Goal: Check status

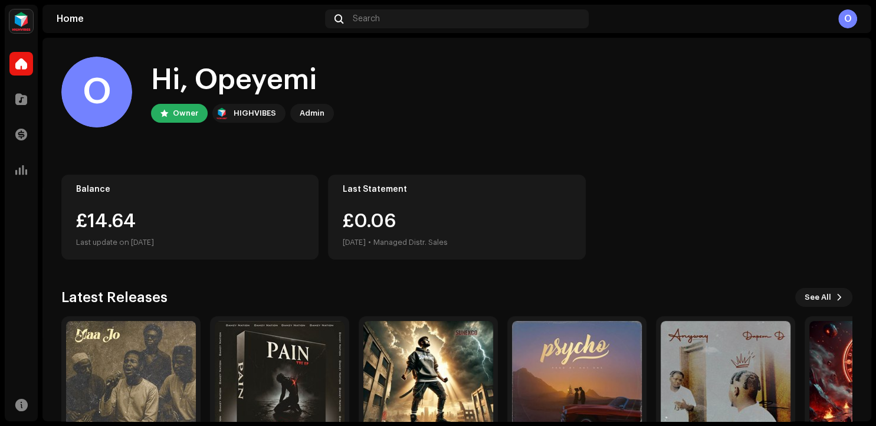
scroll to position [83, 0]
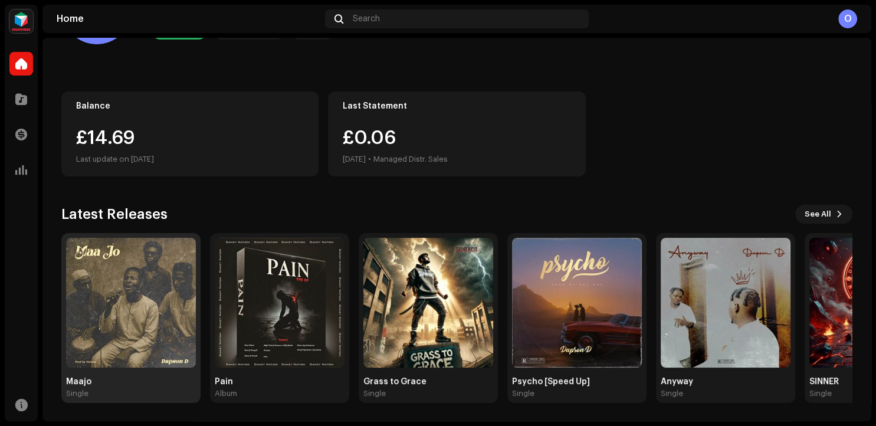
click at [109, 320] on img at bounding box center [131, 303] width 130 height 130
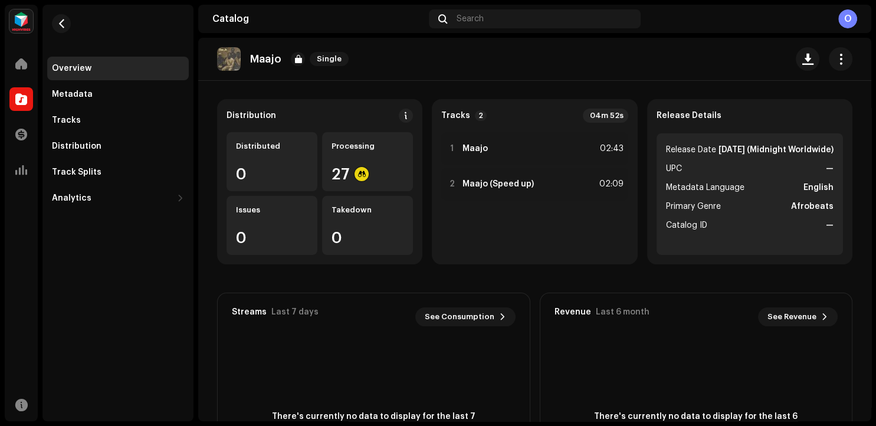
scroll to position [77, 0]
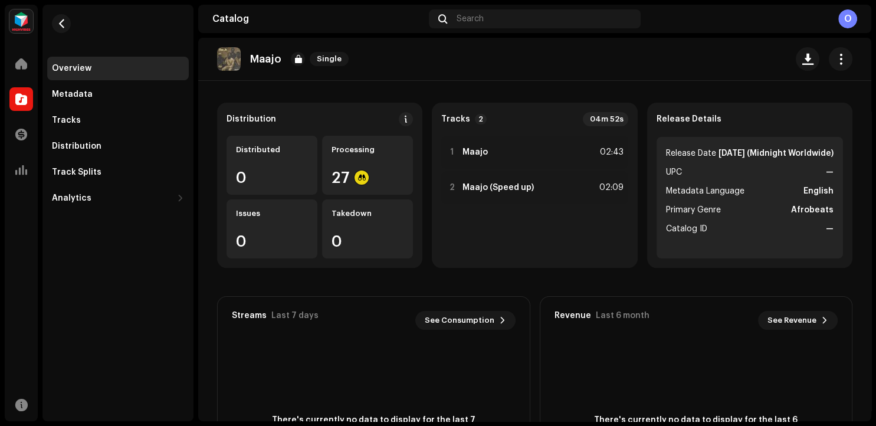
click at [355, 132] on re-o-release-hero "Maajo Single Maajo Single [PERSON_NAME] D See Info" at bounding box center [534, 85] width 673 height 94
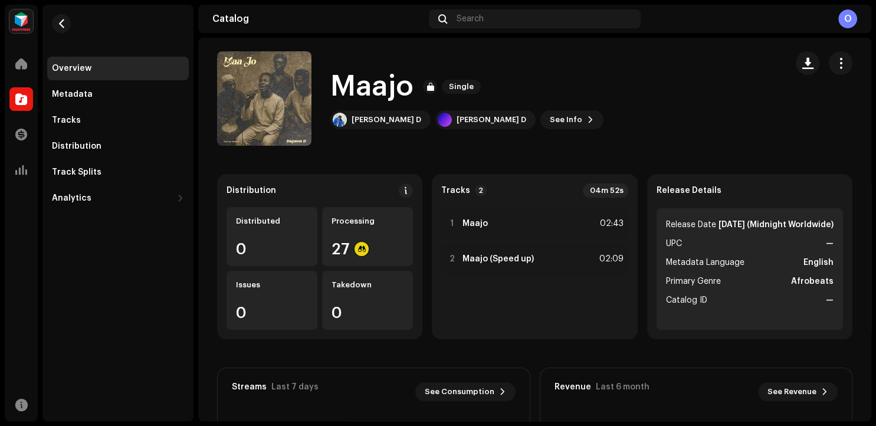
click at [370, 339] on div "Distribution Distributed 0 Processing 27 Issues 0 Takedown 0" at bounding box center [319, 256] width 205 height 165
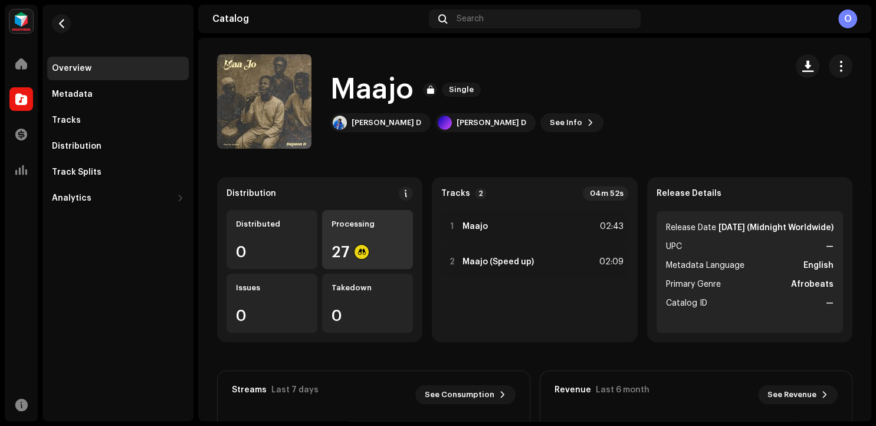
click at [367, 248] on re-a-icon-status-badge at bounding box center [362, 252] width 14 height 14
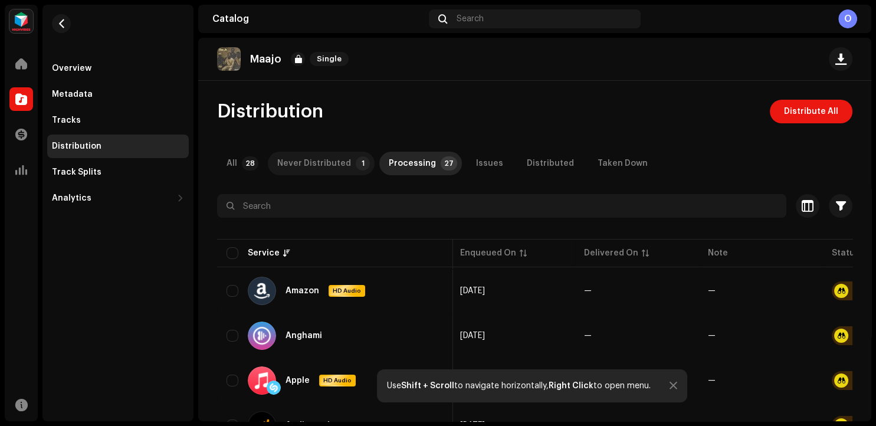
click at [325, 166] on div "Never Distributed" at bounding box center [314, 164] width 74 height 24
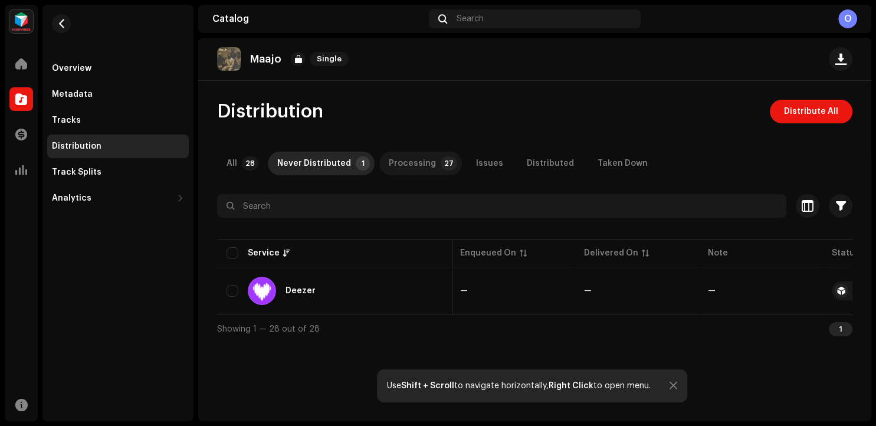
click at [389, 166] on div "Processing" at bounding box center [412, 164] width 47 height 24
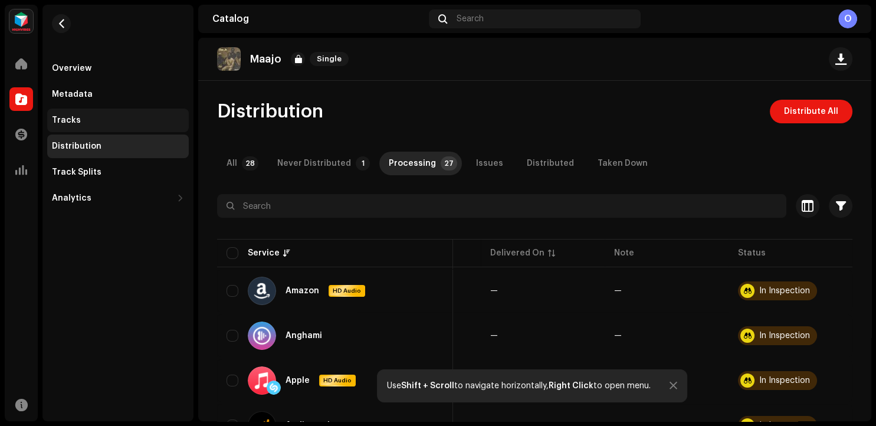
click at [71, 117] on div "Tracks" at bounding box center [66, 120] width 29 height 9
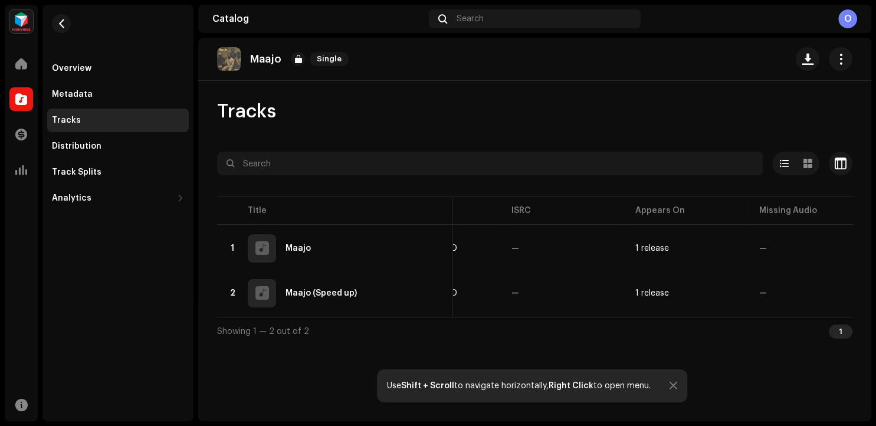
scroll to position [0, 229]
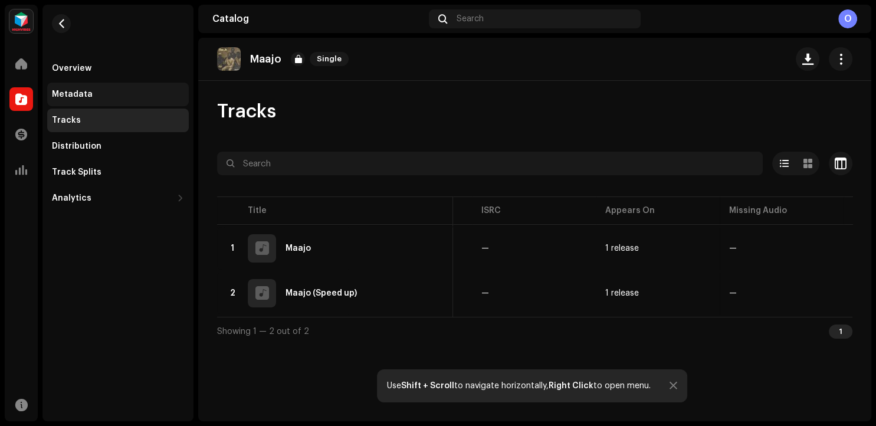
click at [78, 102] on div "Metadata" at bounding box center [118, 95] width 142 height 24
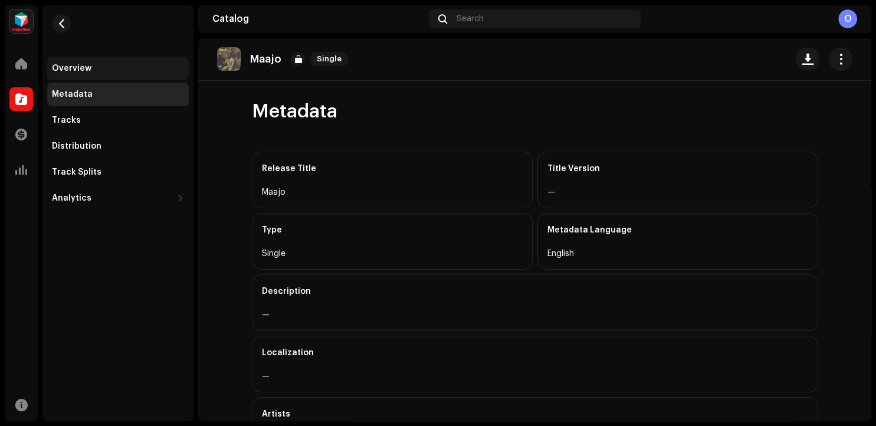
click at [96, 71] on div "Overview" at bounding box center [118, 68] width 132 height 9
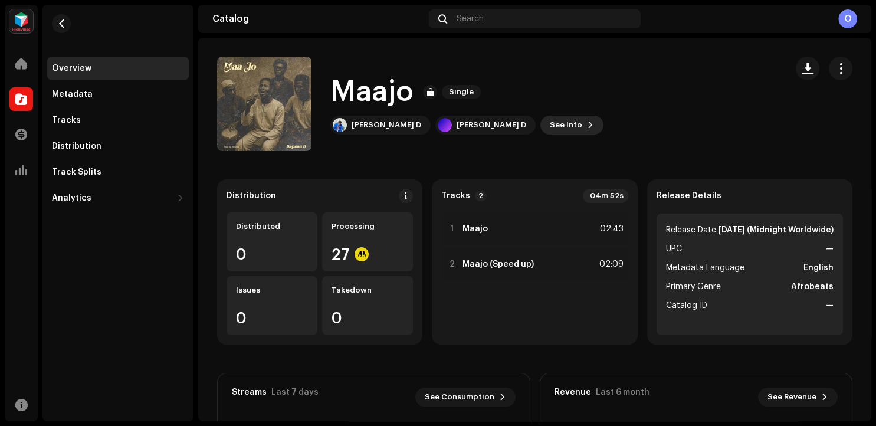
click at [550, 129] on span "See Info" at bounding box center [566, 125] width 32 height 24
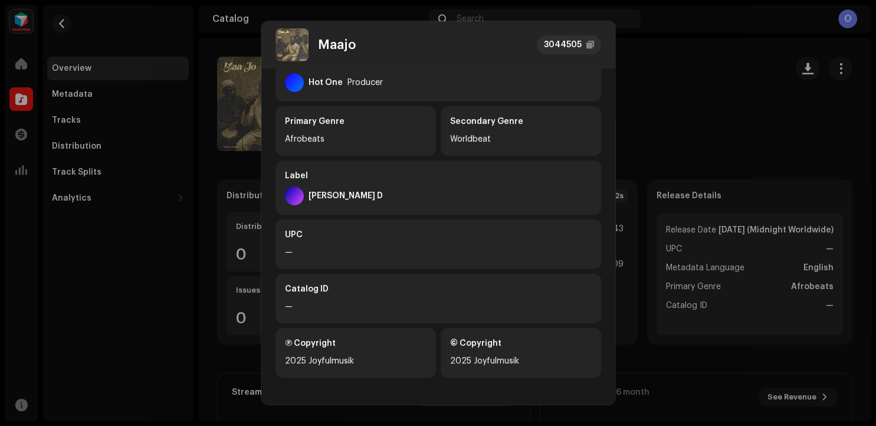
scroll to position [251, 0]
